Goal: Transaction & Acquisition: Purchase product/service

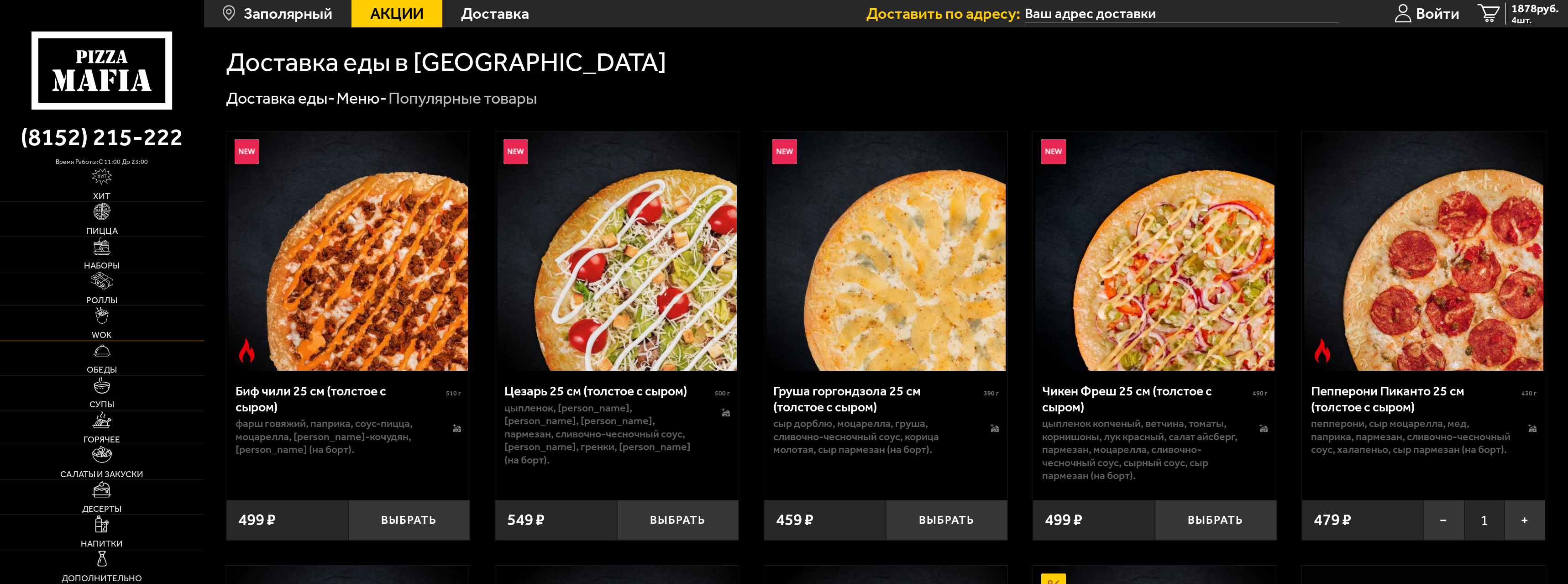
click at [134, 330] on link "WOK" at bounding box center [102, 323] width 204 height 35
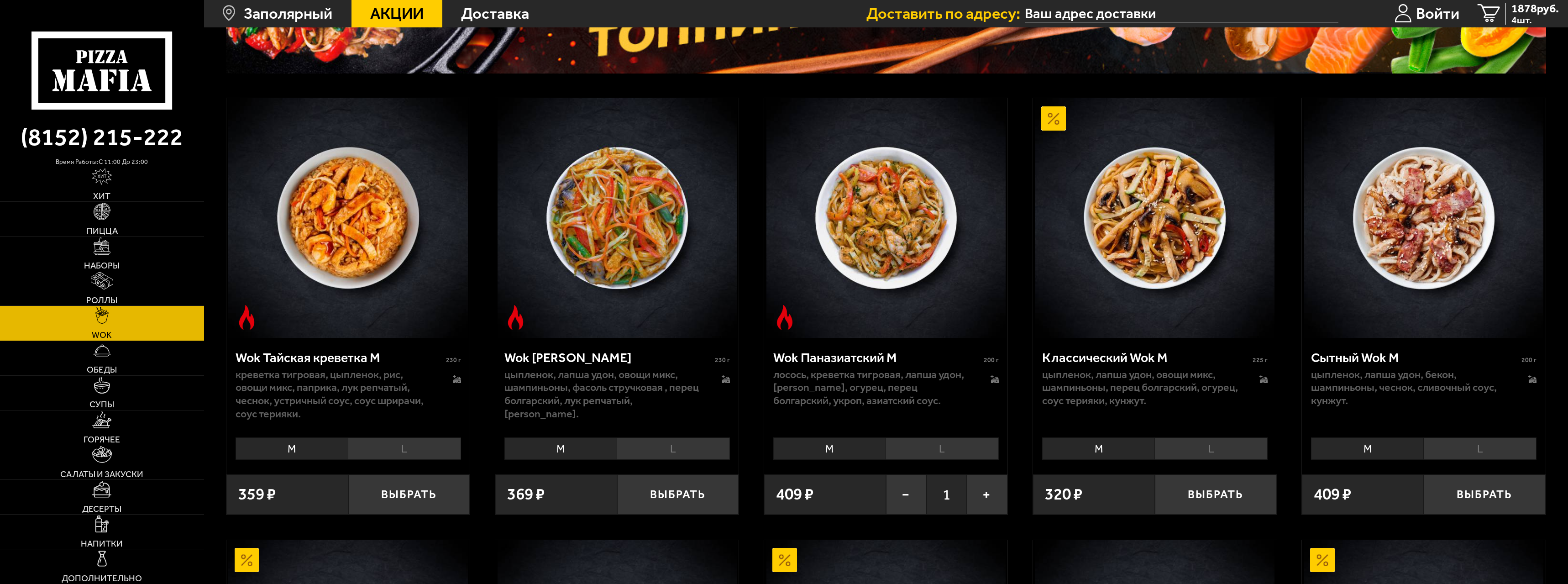
scroll to position [228, 0]
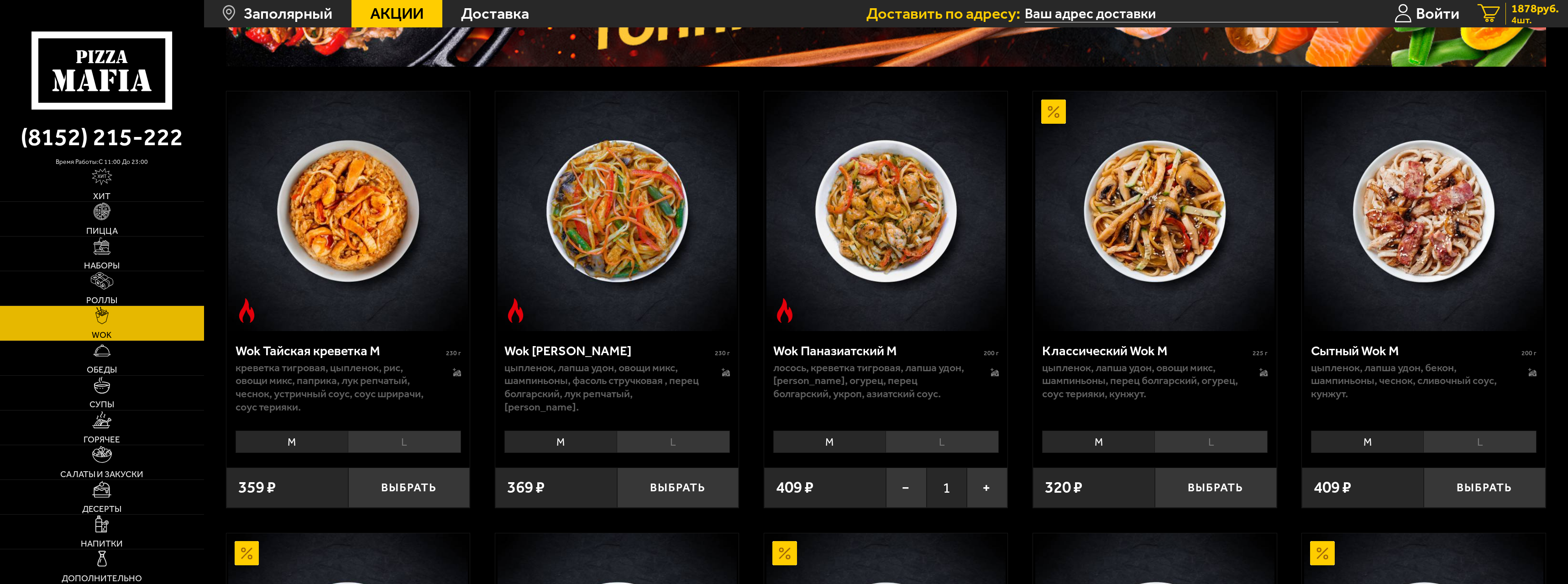
click at [1535, 12] on span "1878 руб." at bounding box center [1534, 9] width 47 height 12
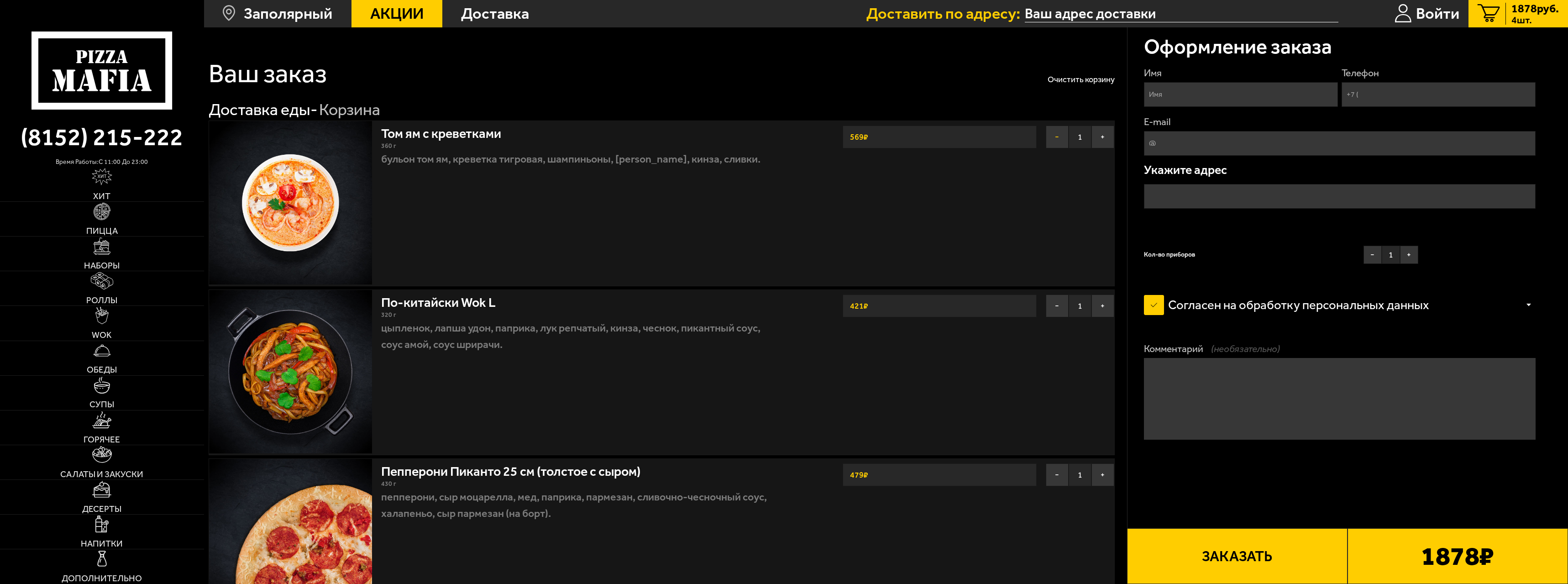
click at [1051, 139] on button "−" at bounding box center [1058, 138] width 23 height 23
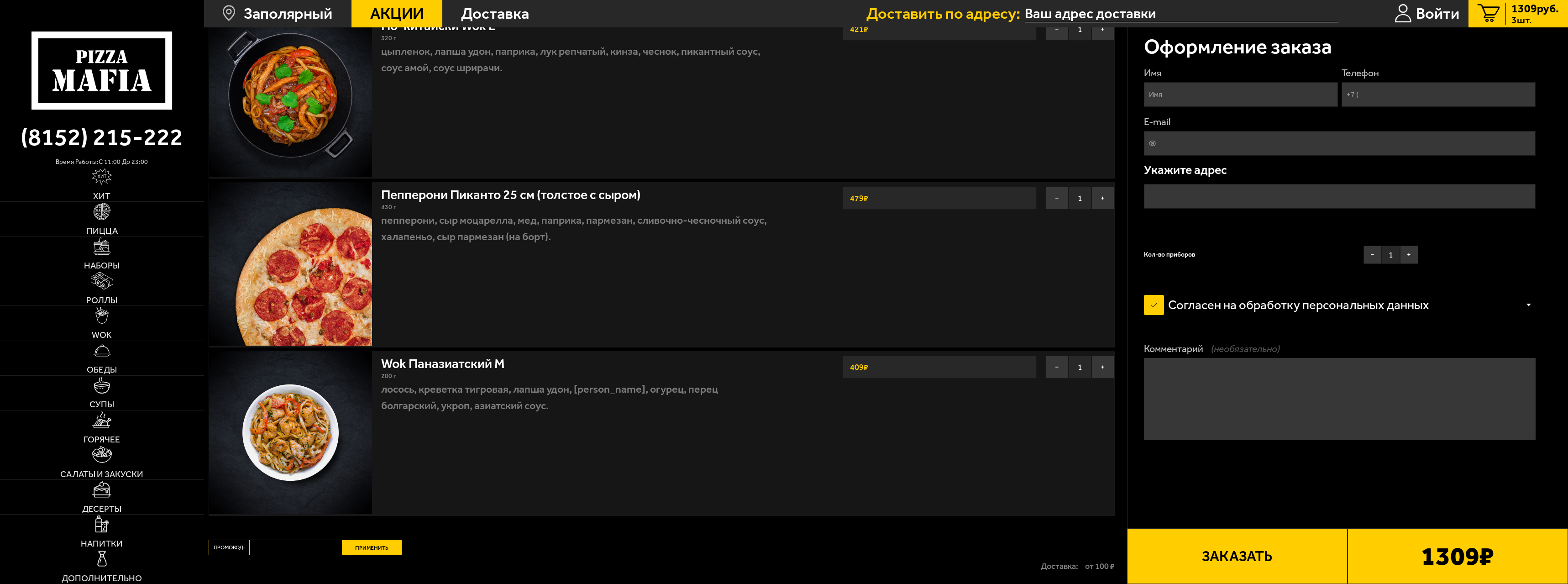
scroll to position [183, 0]
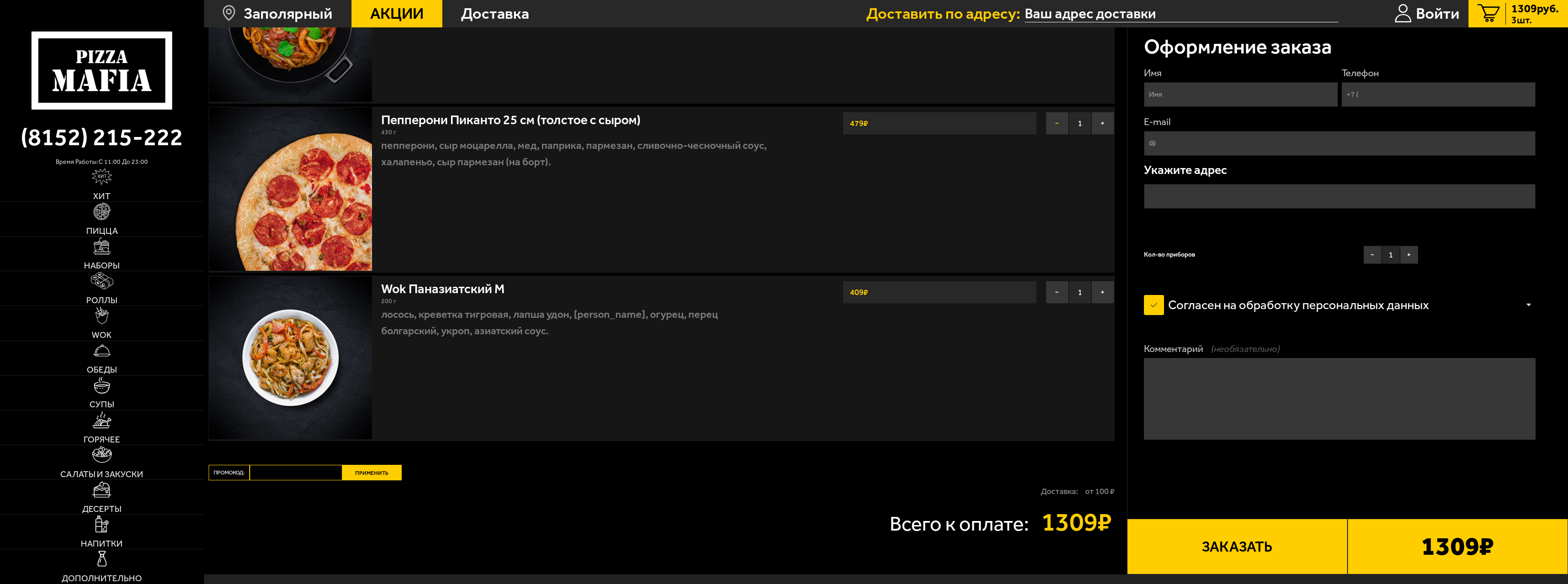
click at [1059, 128] on button "−" at bounding box center [1058, 123] width 23 height 23
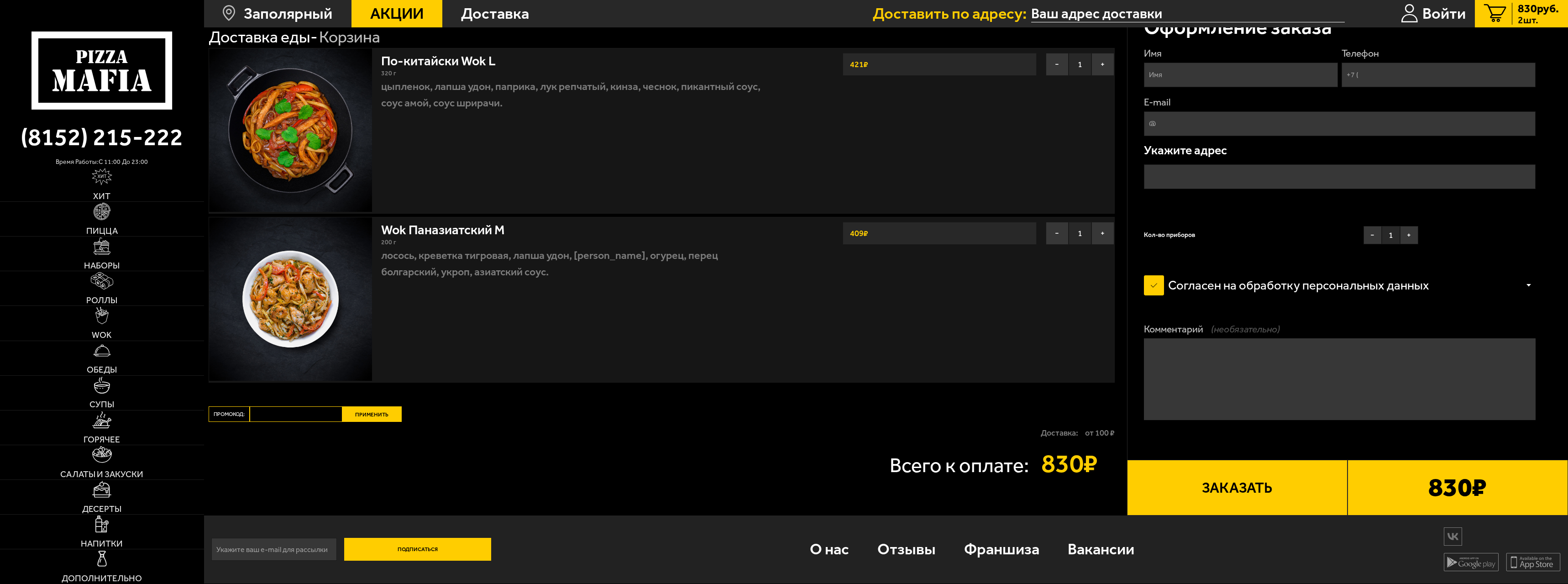
scroll to position [73, 0]
click at [1057, 62] on button "−" at bounding box center [1058, 64] width 23 height 23
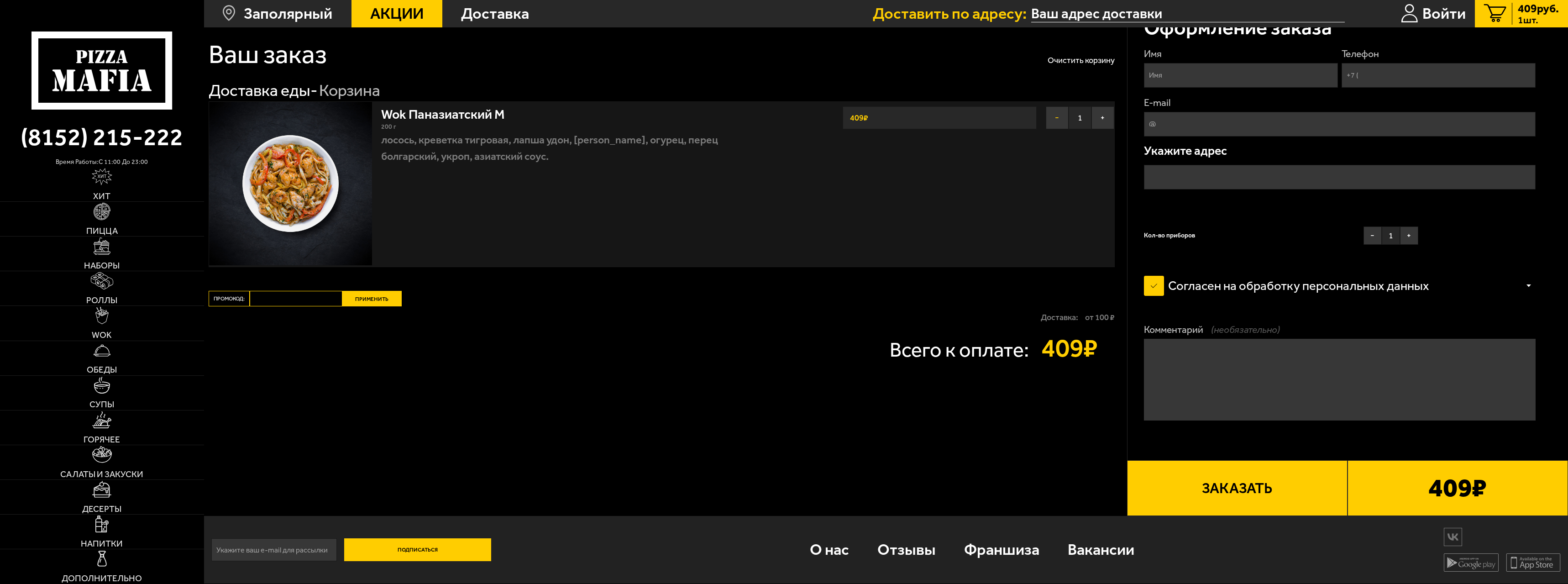
click at [1058, 119] on button "−" at bounding box center [1058, 118] width 23 height 23
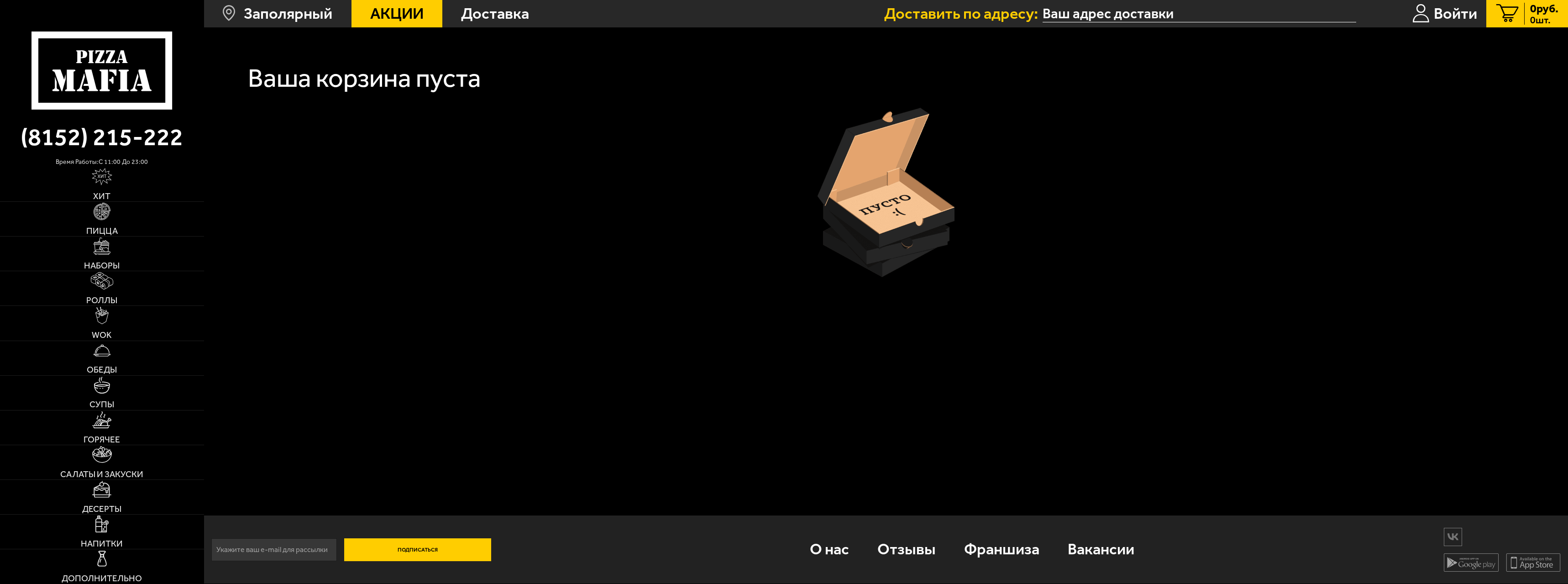
scroll to position [0, 0]
click at [137, 323] on link "WOK" at bounding box center [102, 324] width 204 height 35
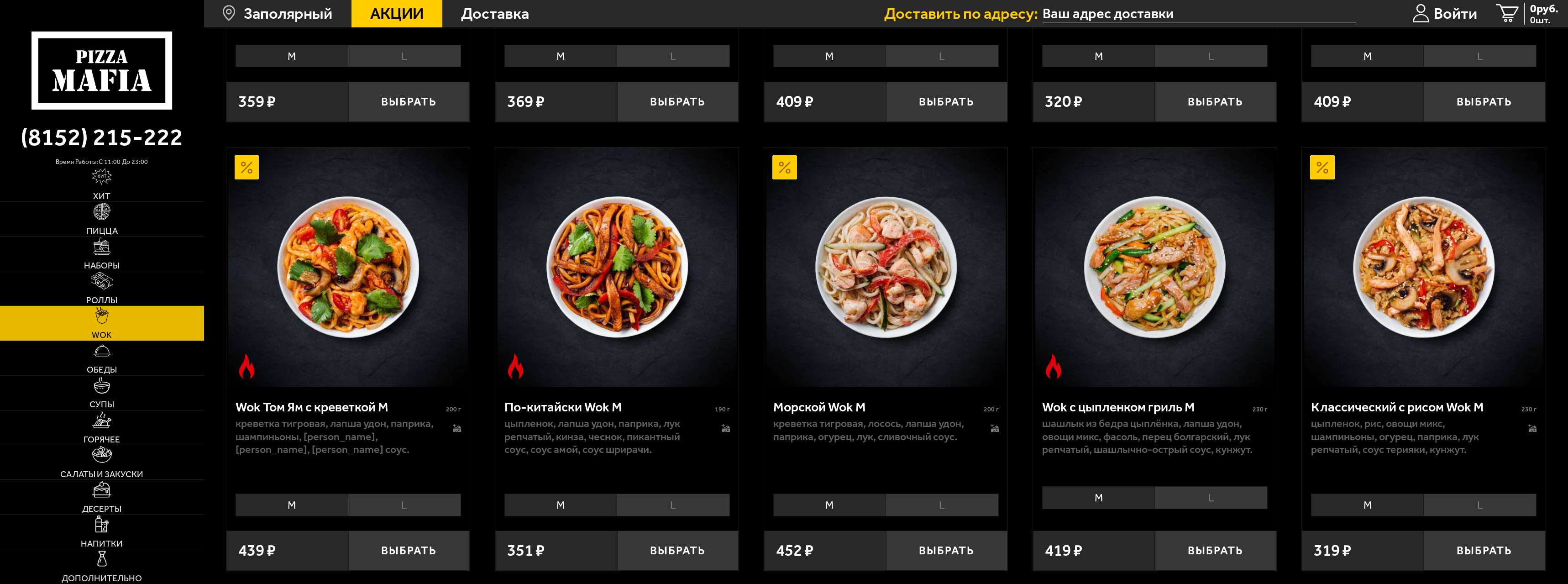
scroll to position [685, 0]
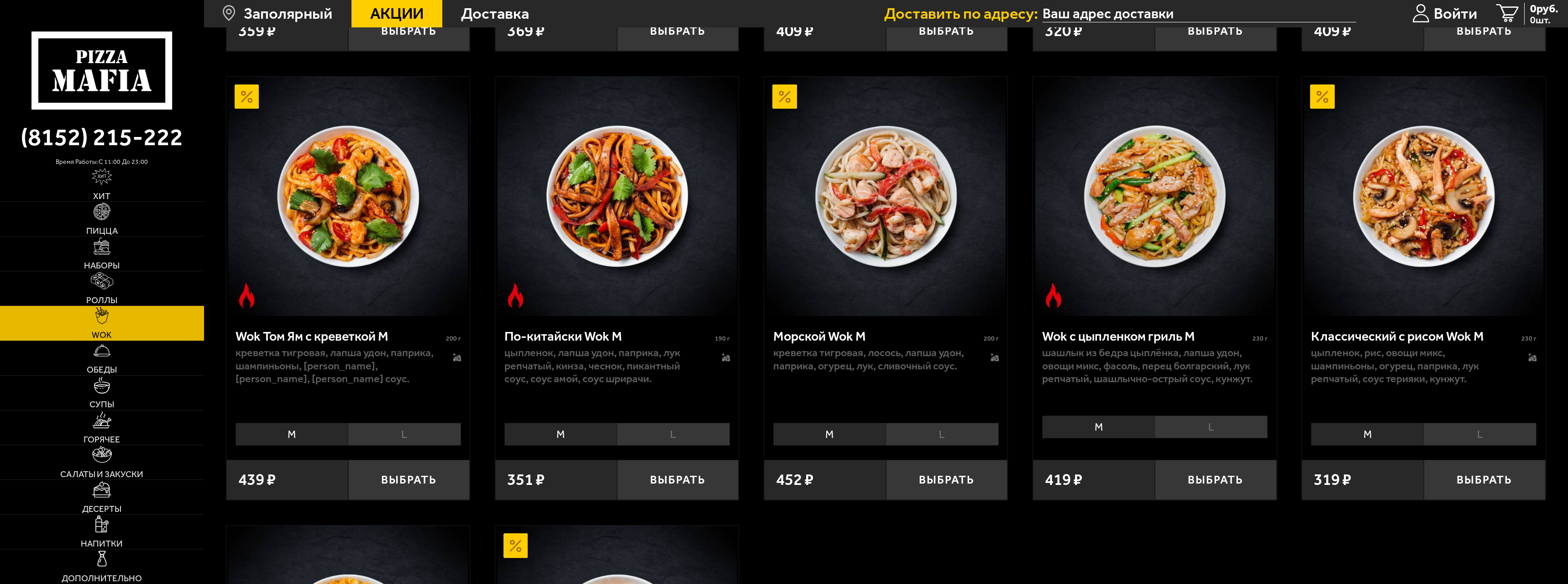
click at [851, 439] on li "M" at bounding box center [830, 434] width 112 height 22
click at [903, 434] on li "L" at bounding box center [942, 434] width 113 height 22
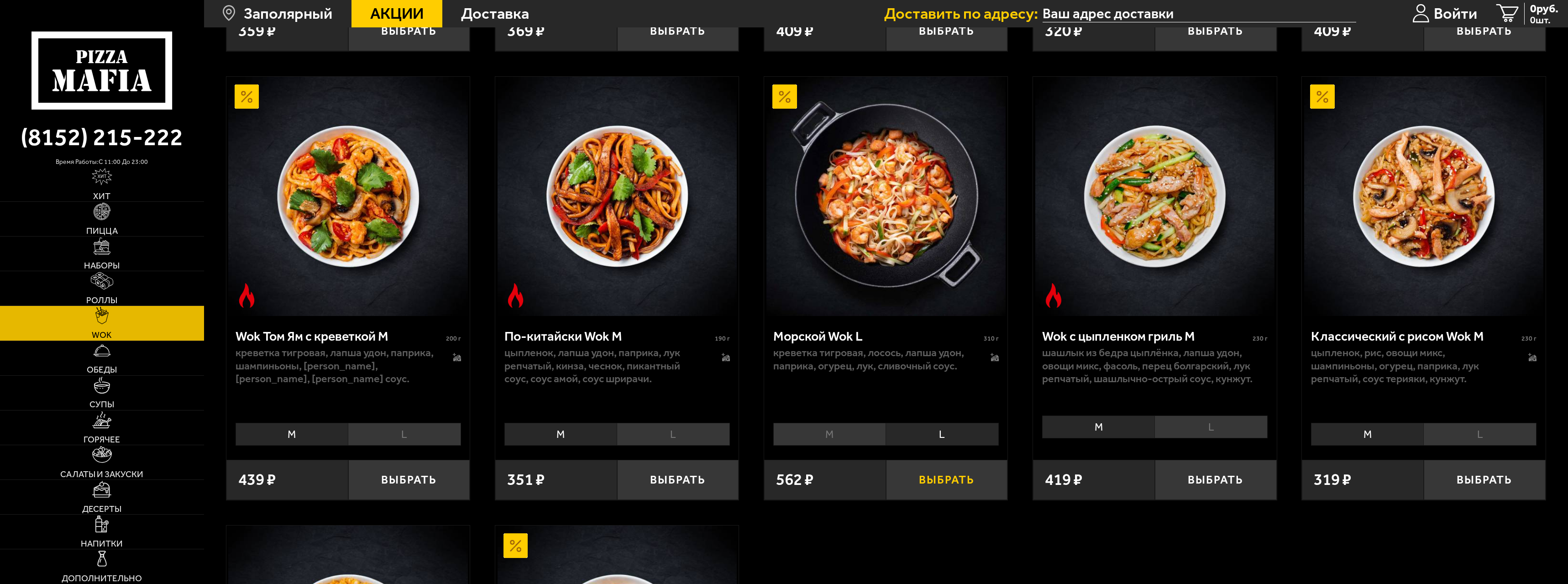
click at [936, 488] on button "Выбрать" at bounding box center [947, 480] width 122 height 40
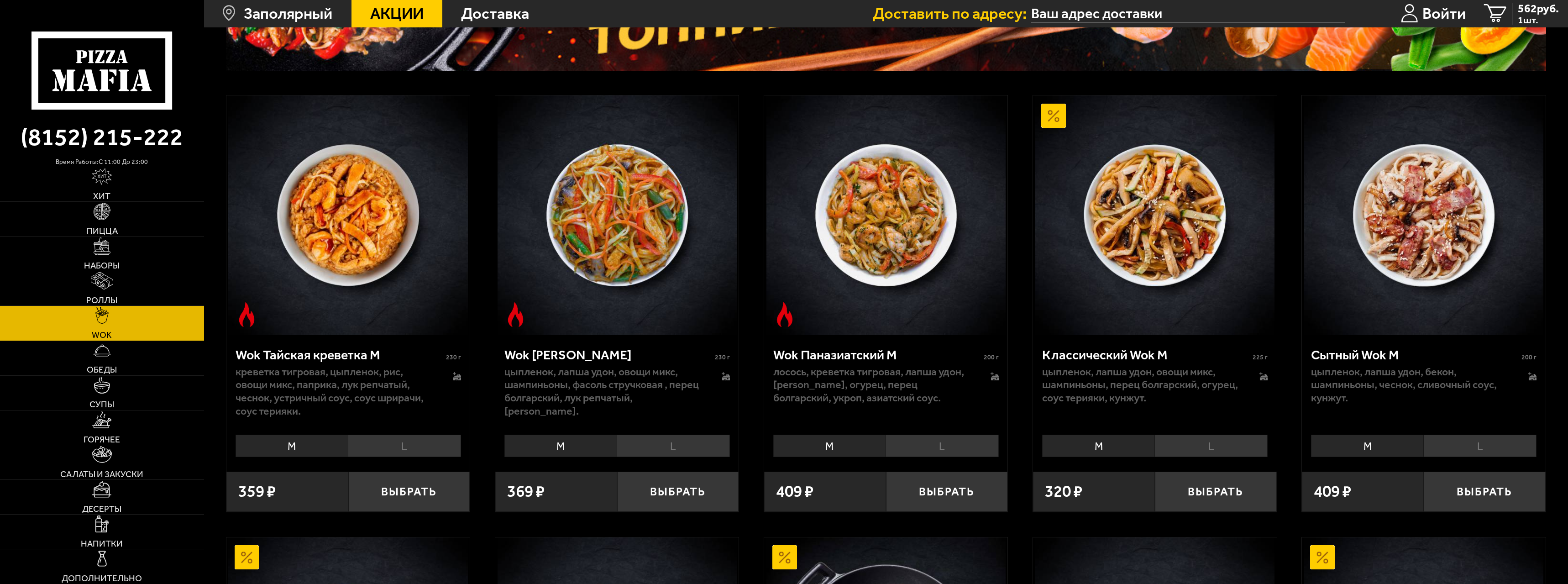
scroll to position [228, 0]
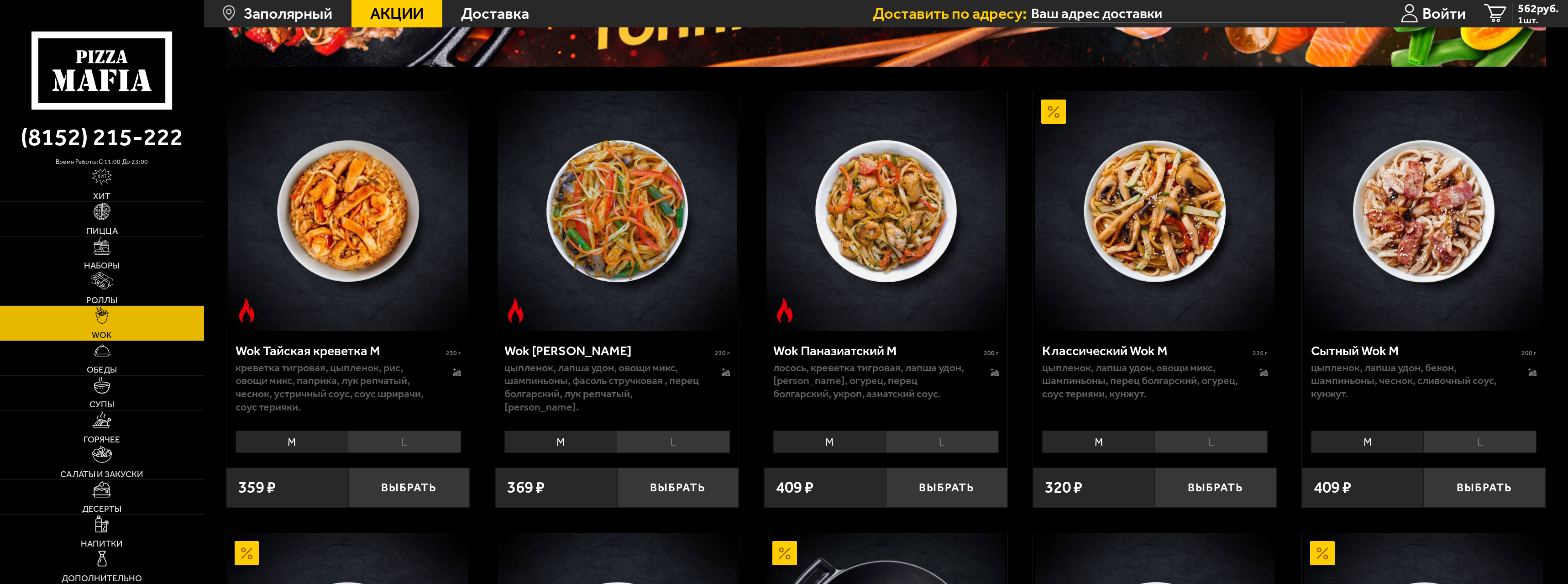
click at [414, 444] on li "L" at bounding box center [405, 442] width 113 height 22
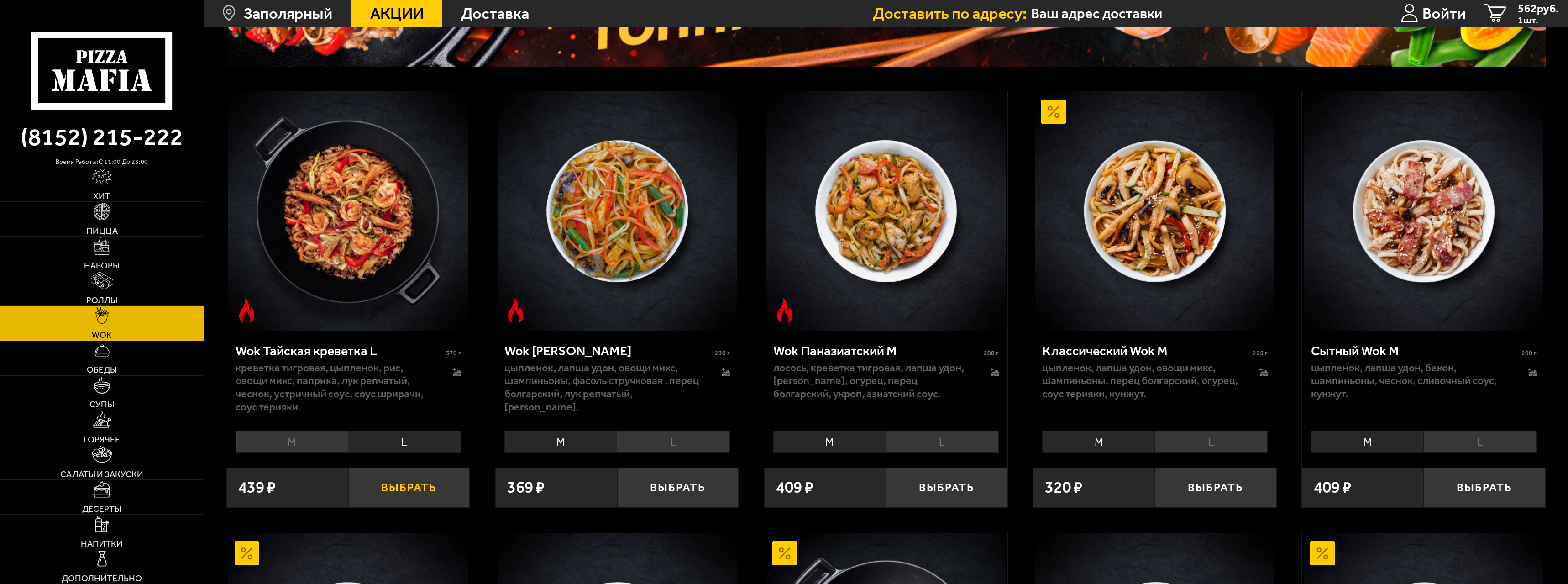
click at [418, 491] on button "Выбрать" at bounding box center [409, 488] width 122 height 40
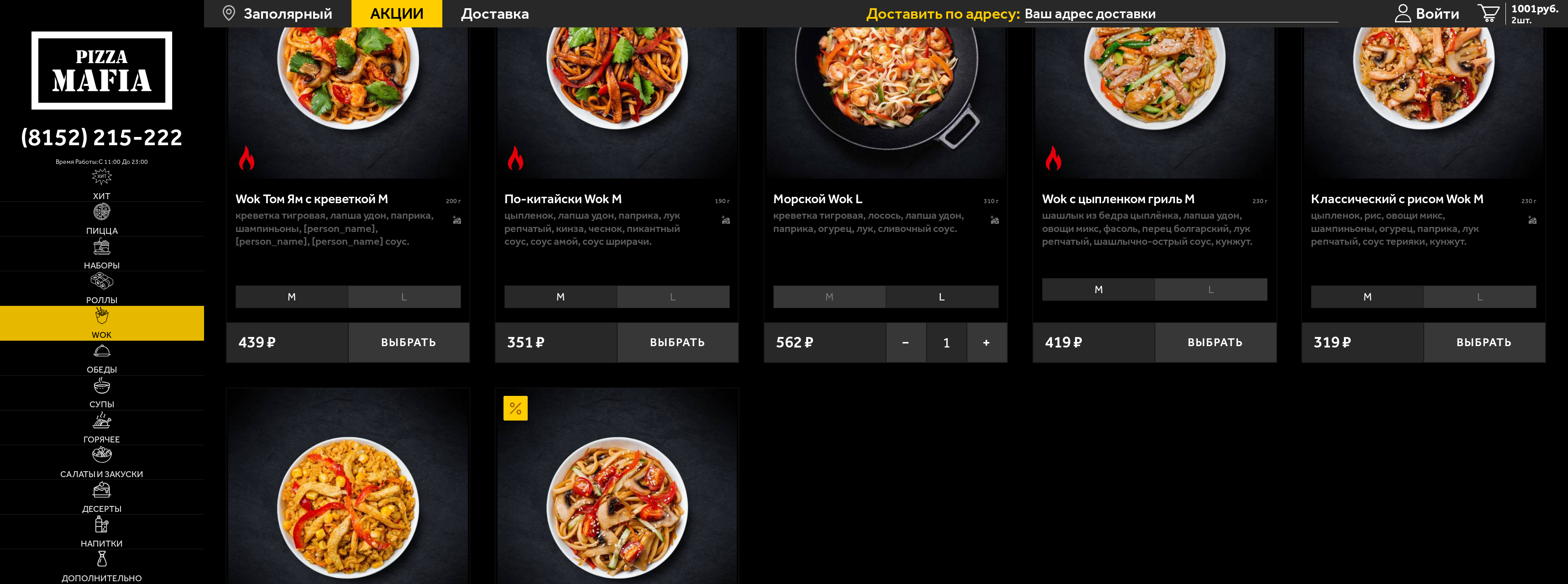
scroll to position [776, 0]
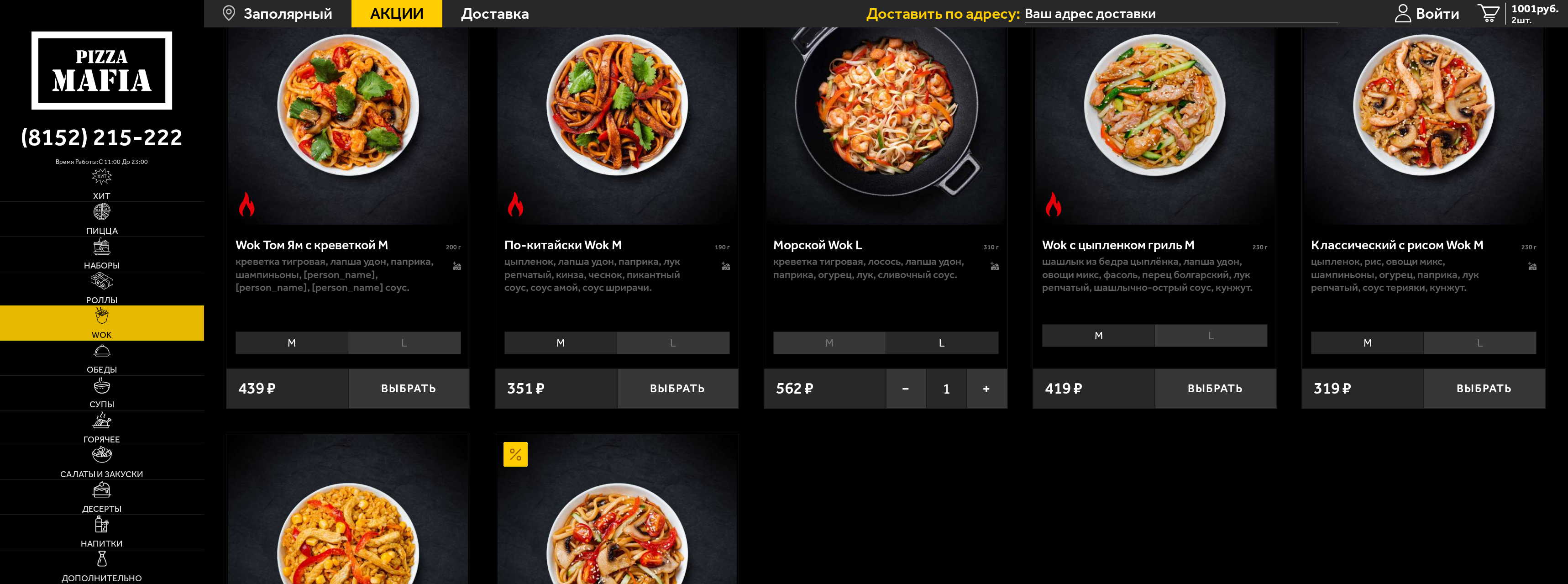
click at [130, 291] on link "Роллы" at bounding box center [102, 289] width 204 height 35
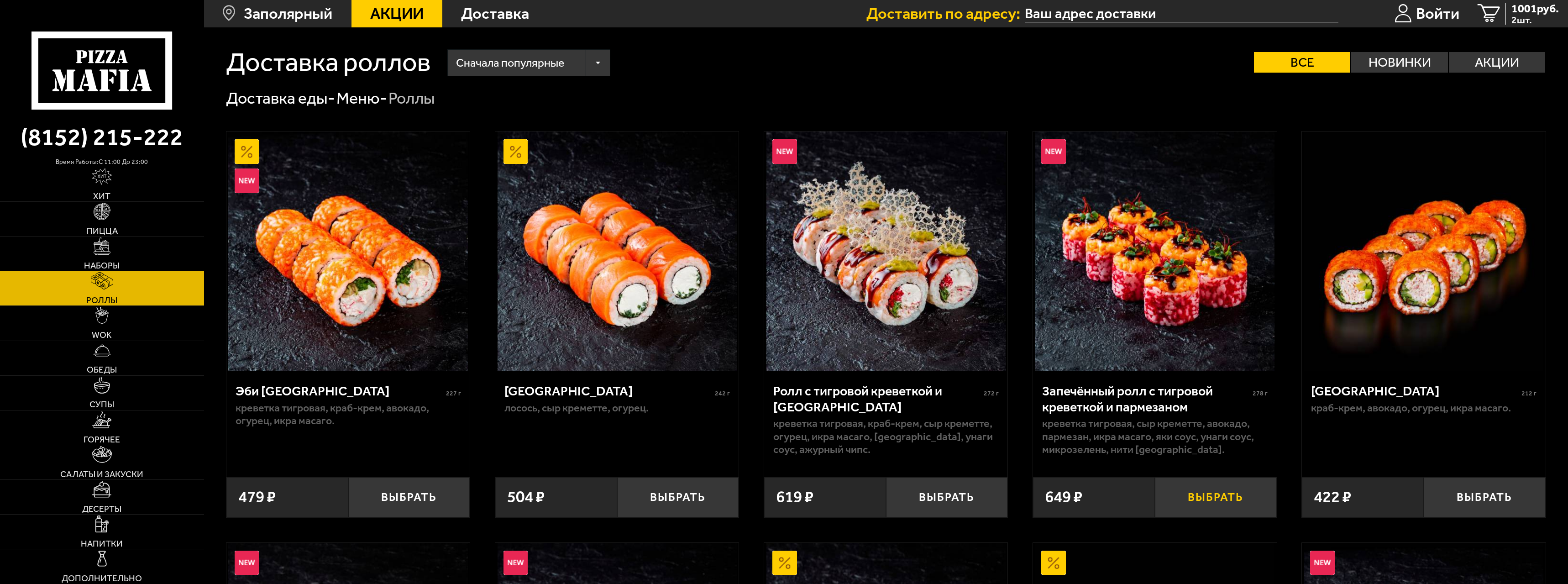
click at [1207, 503] on button "Выбрать" at bounding box center [1216, 497] width 122 height 40
click at [114, 387] on link "Супы" at bounding box center [102, 394] width 204 height 35
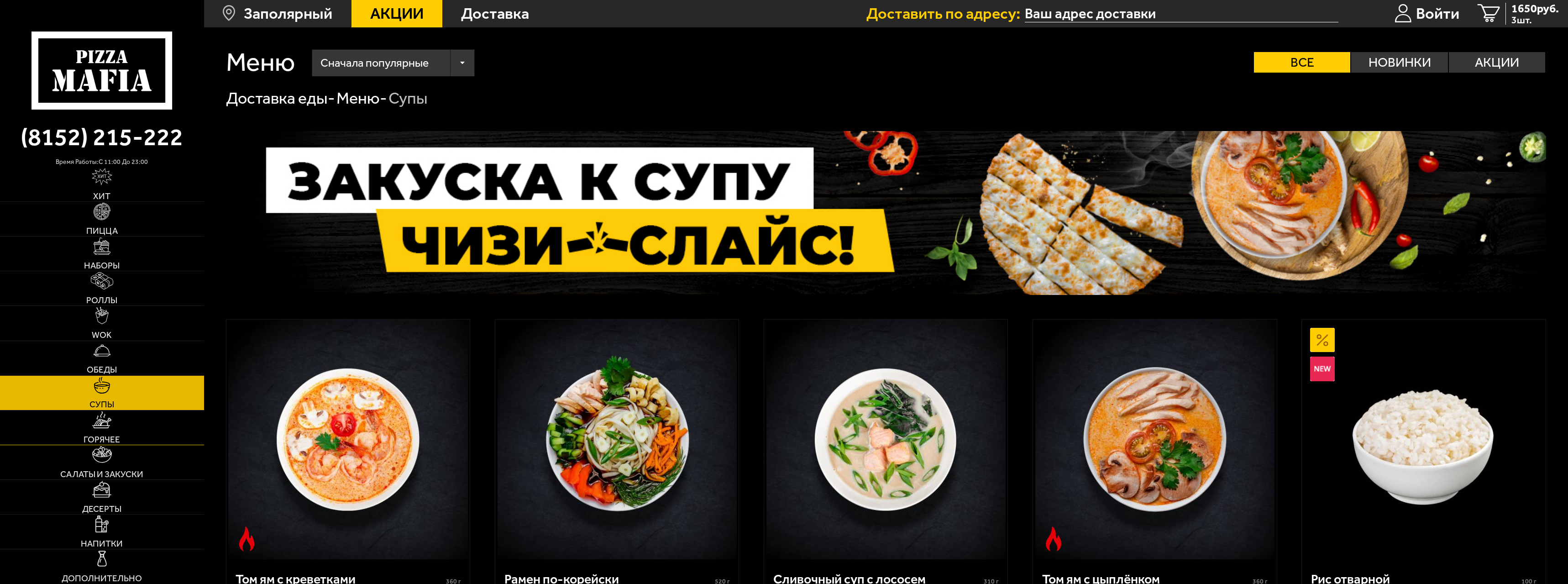
click at [85, 423] on link "Горячее" at bounding box center [102, 428] width 204 height 35
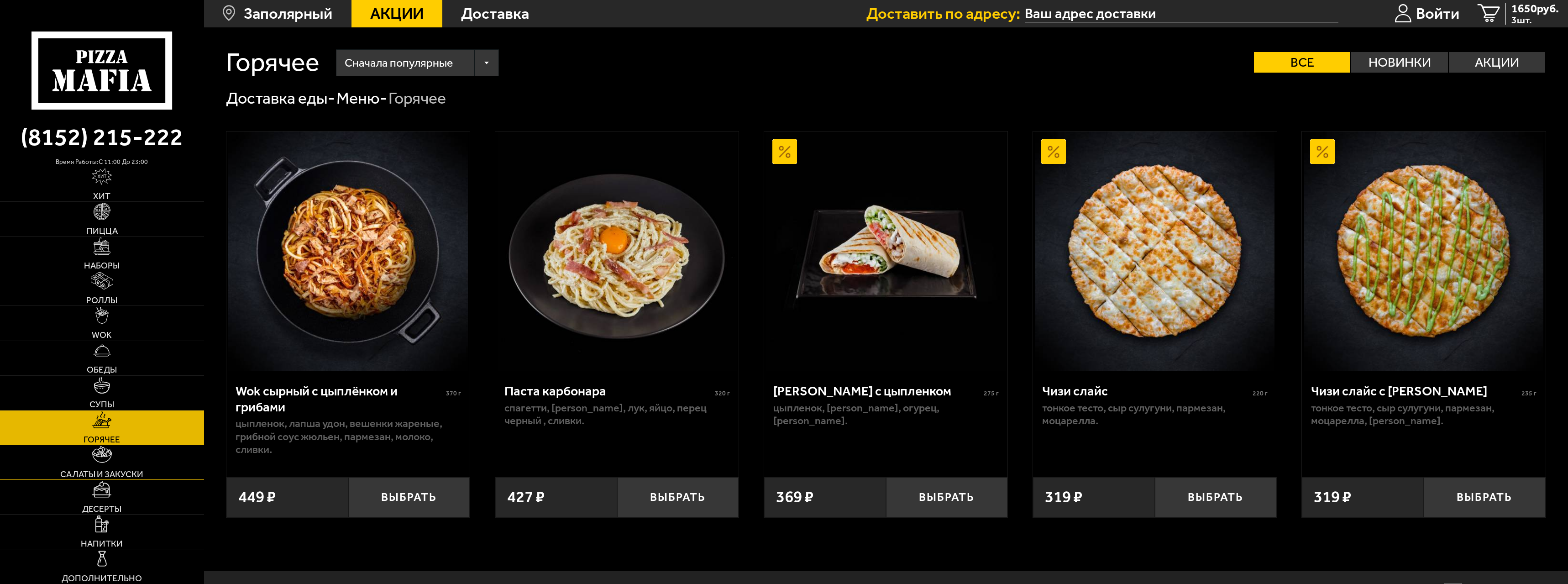
click at [142, 465] on link "Салаты и закуски" at bounding box center [102, 463] width 204 height 35
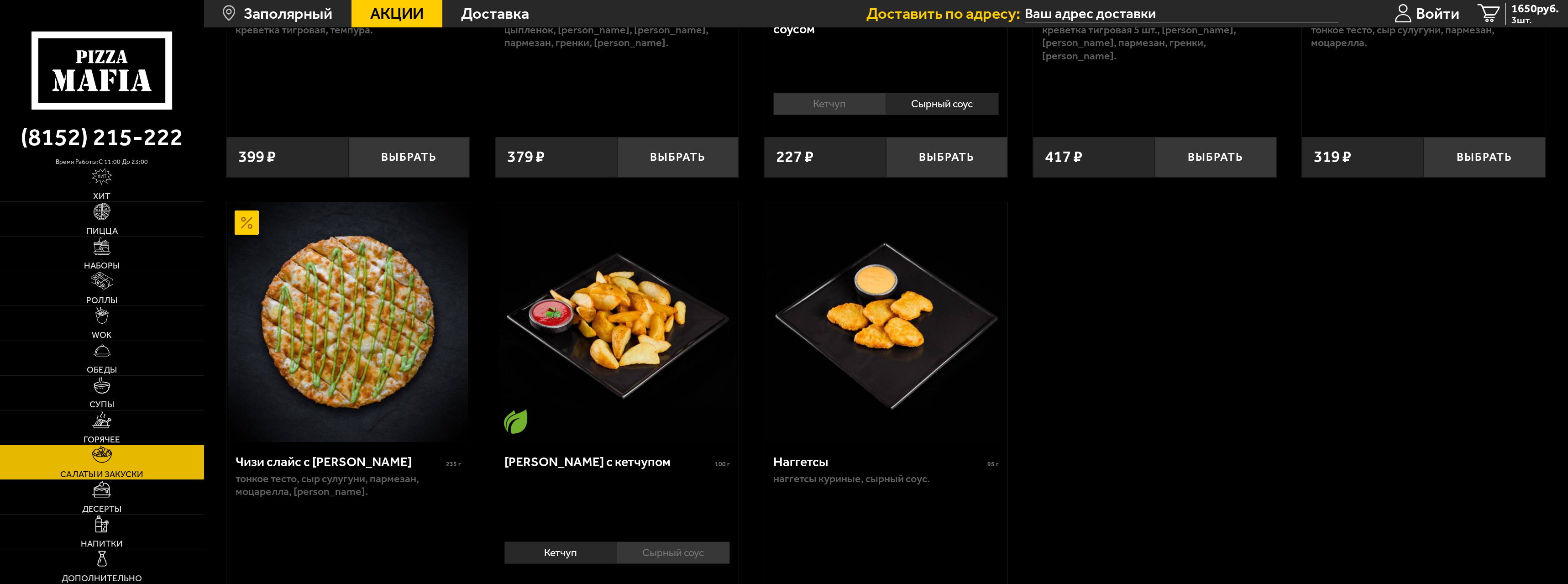
scroll to position [452, 0]
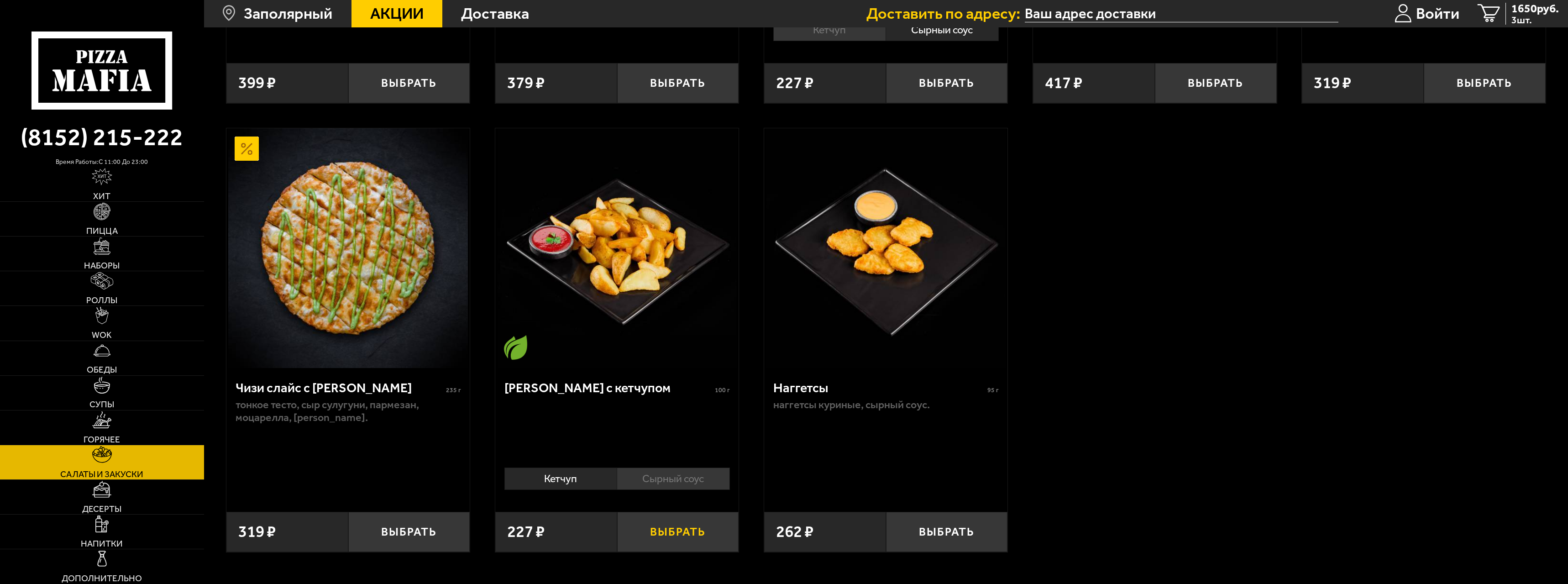
click at [680, 535] on button "Выбрать" at bounding box center [678, 532] width 122 height 40
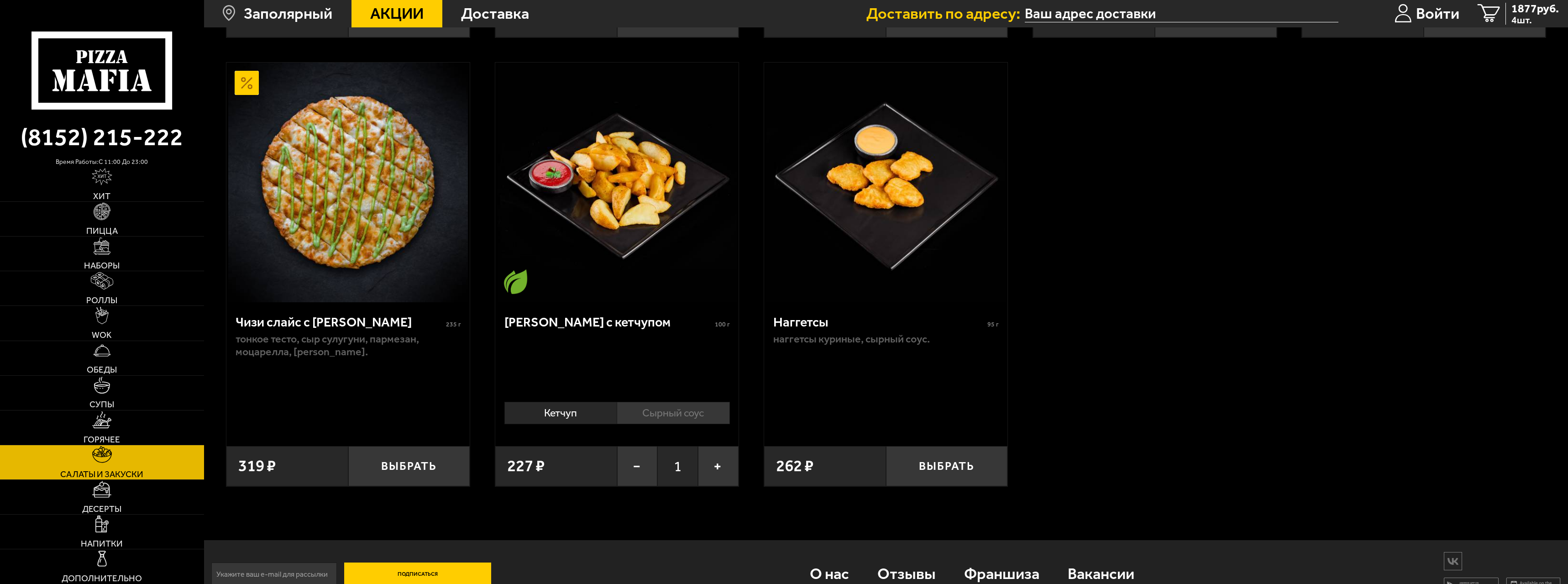
scroll to position [544, 0]
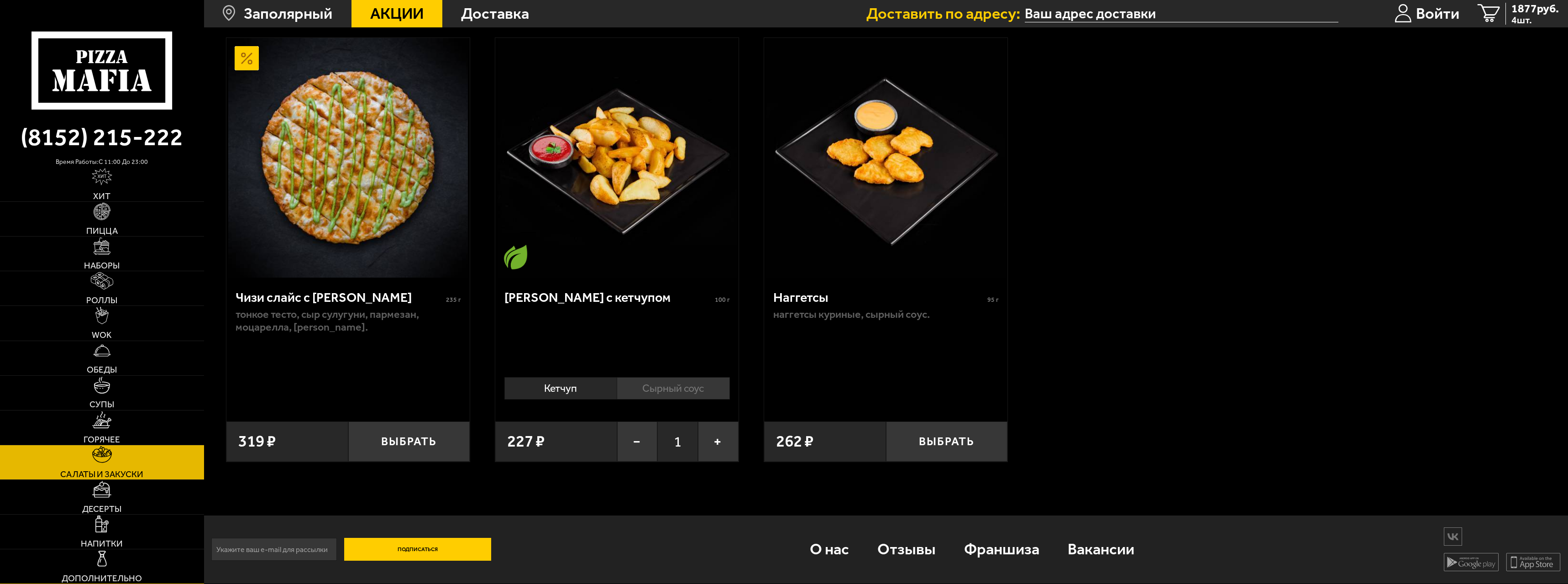
click at [144, 567] on link "Дополнительно" at bounding box center [102, 567] width 204 height 35
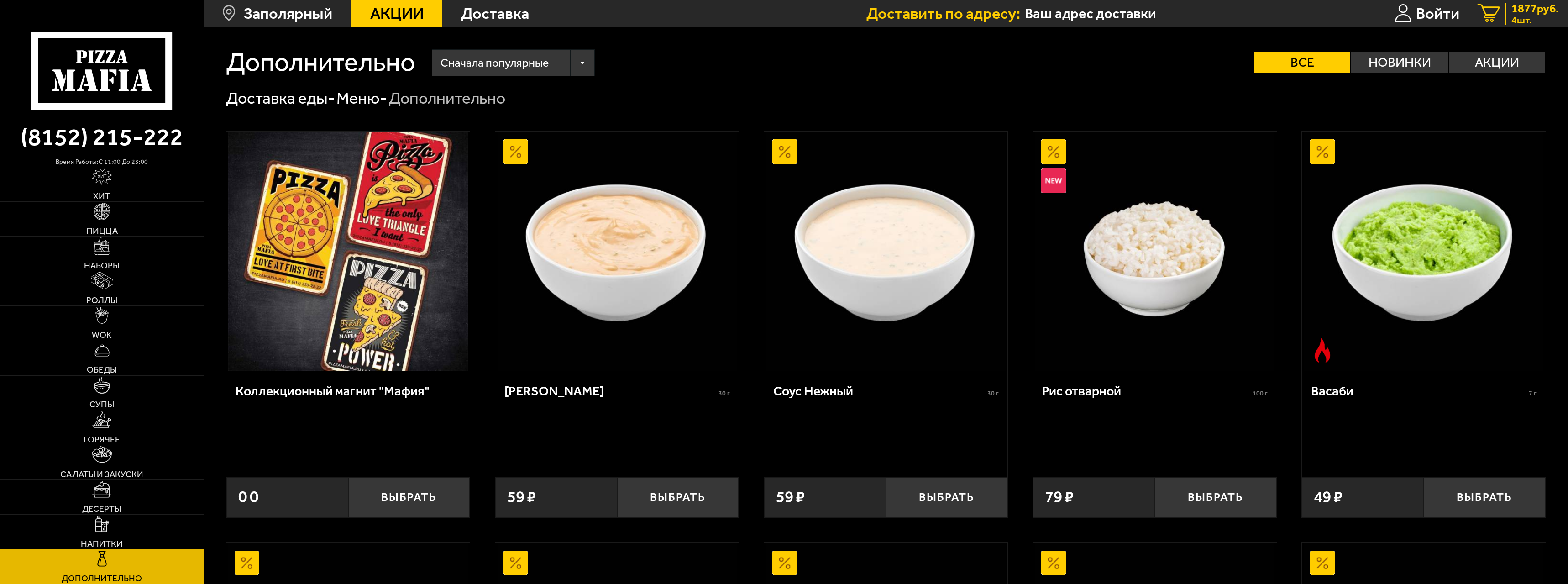
click at [1519, 9] on span "1877 руб." at bounding box center [1534, 9] width 47 height 12
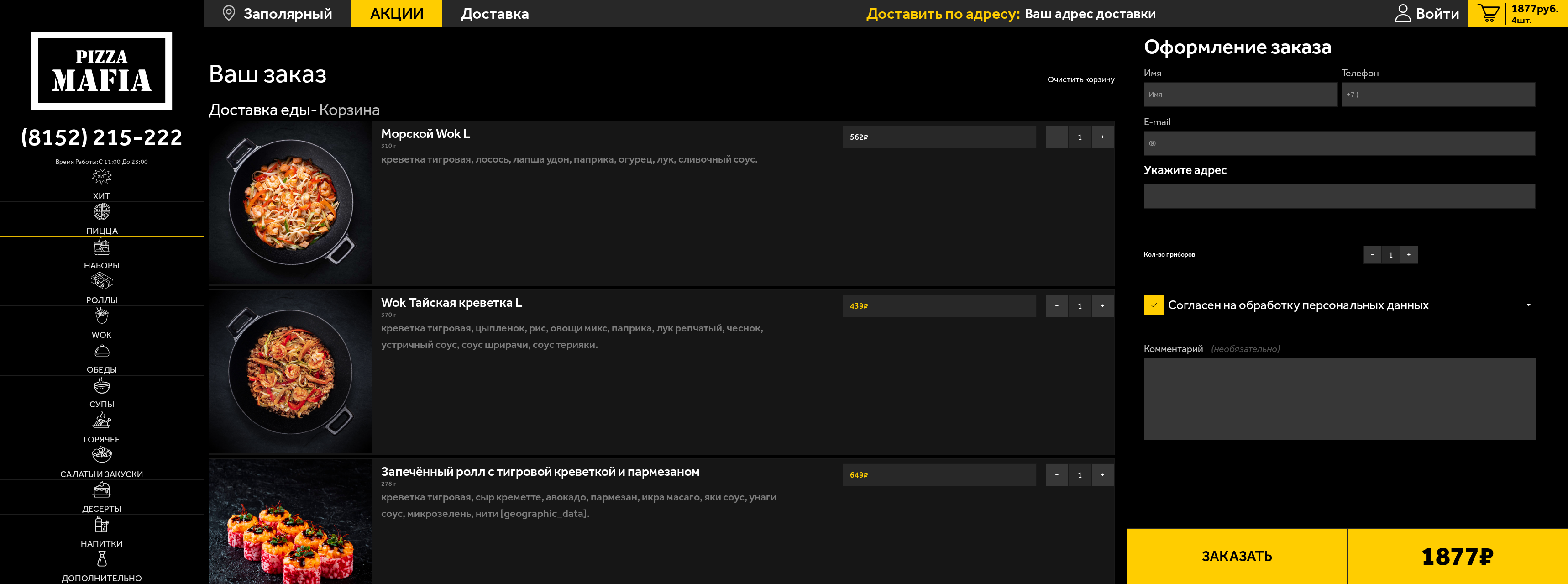
click at [132, 231] on link "Пицца" at bounding box center [102, 219] width 204 height 35
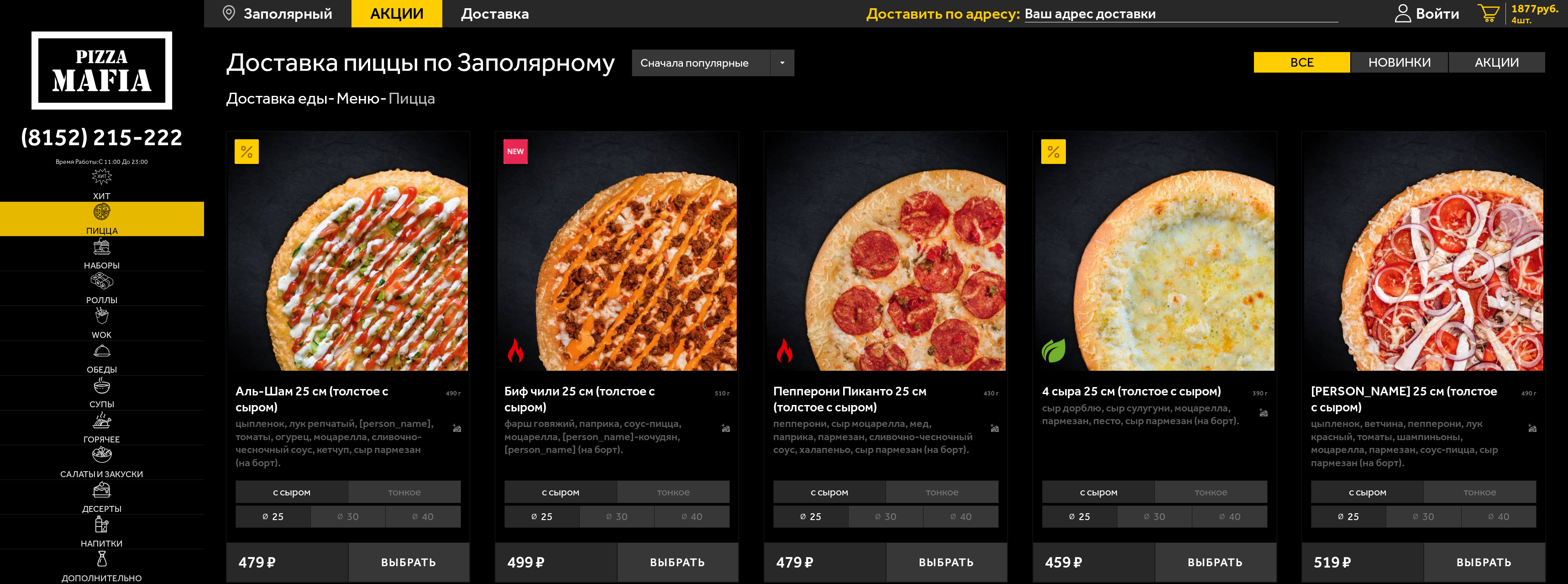
click at [1527, 12] on span "1877 руб." at bounding box center [1534, 9] width 47 height 12
